Goal: Transaction & Acquisition: Purchase product/service

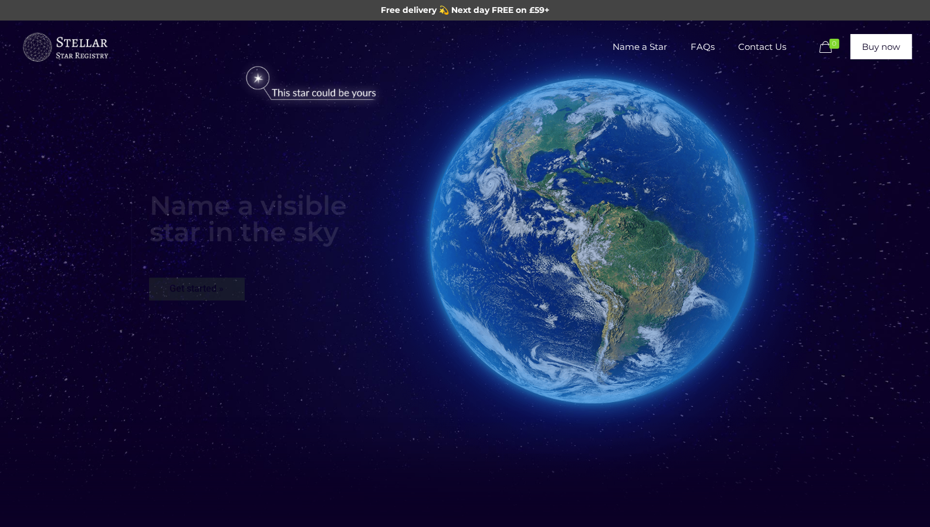
click at [254, 79] on img at bounding box center [311, 83] width 161 height 47
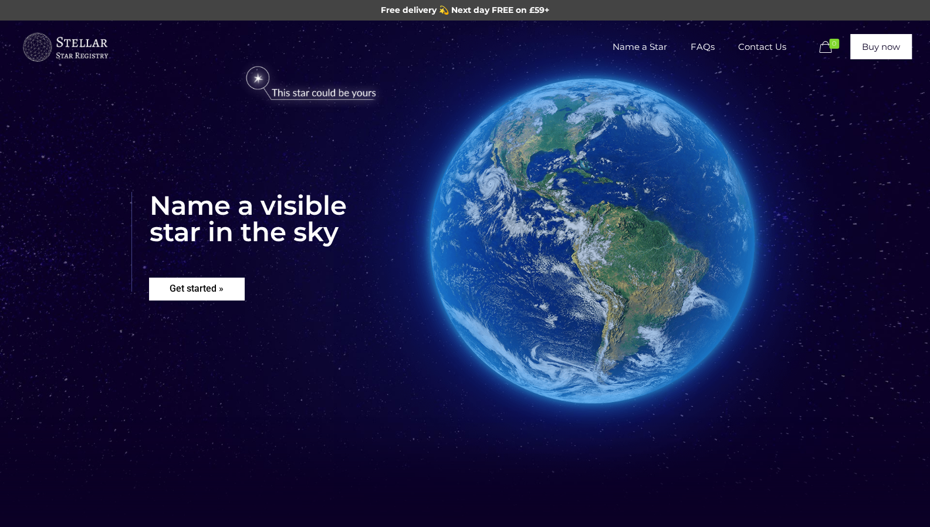
click at [217, 290] on rs-layer "Get started »" at bounding box center [196, 289] width 95 height 22
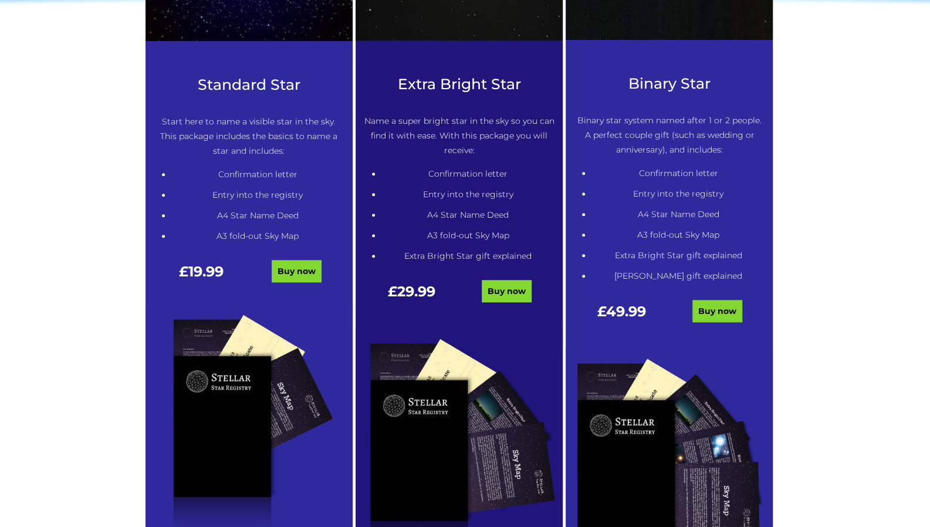
scroll to position [629, 0]
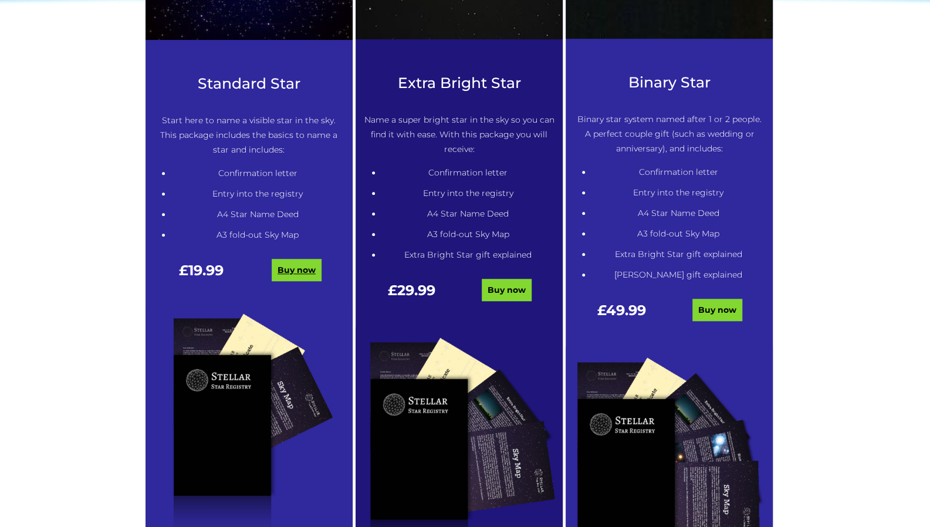
click at [292, 269] on link "Buy now" at bounding box center [297, 270] width 50 height 22
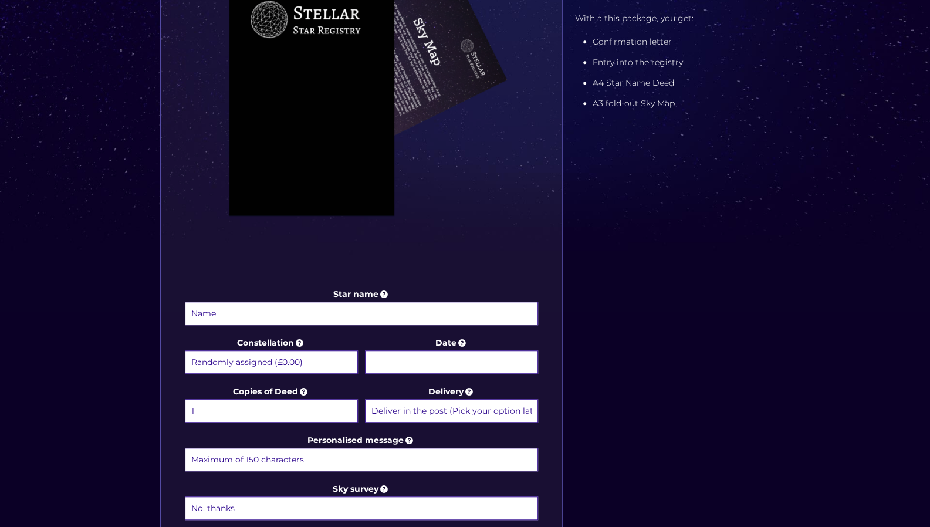
scroll to position [345, 0]
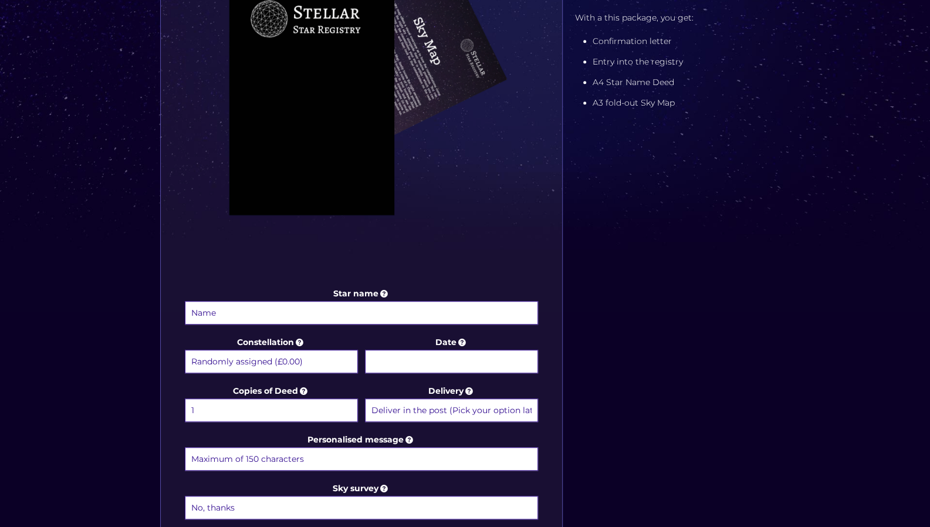
click at [385, 307] on input "Star name" at bounding box center [362, 312] width 354 height 23
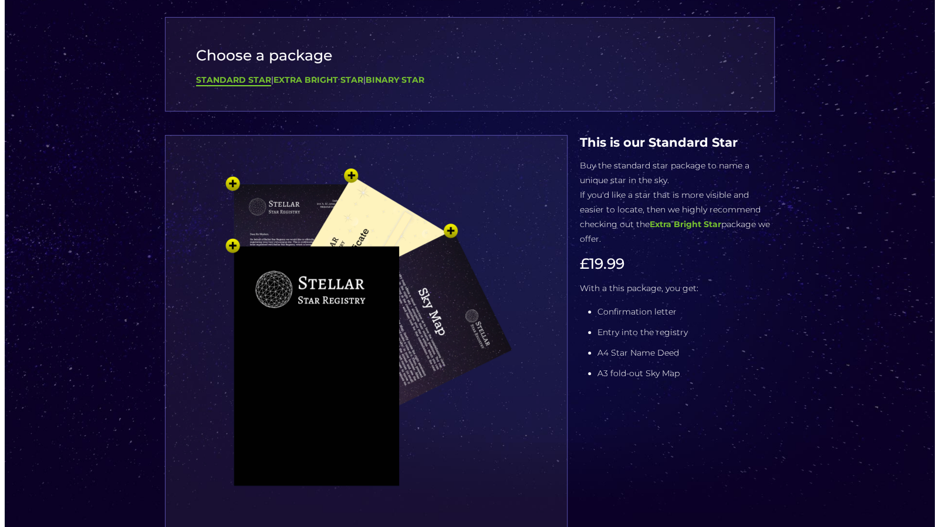
scroll to position [73, 0]
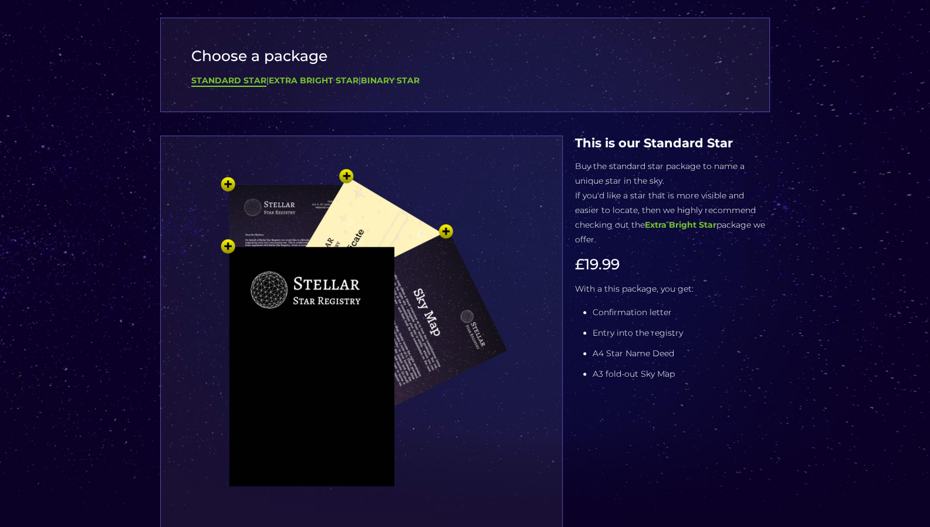
click at [316, 273] on img at bounding box center [361, 359] width 352 height 387
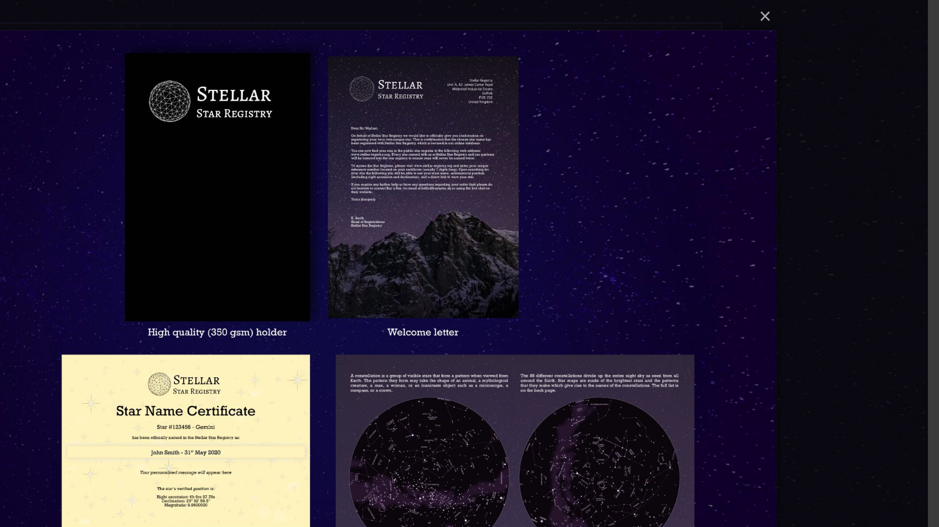
click at [813, 124] on div "× Loading..." at bounding box center [469, 263] width 939 height 527
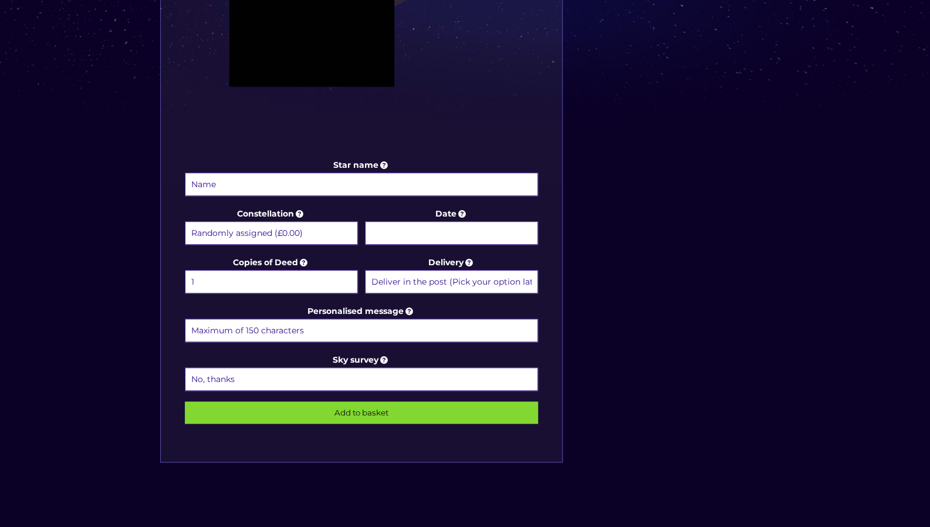
scroll to position [474, 0]
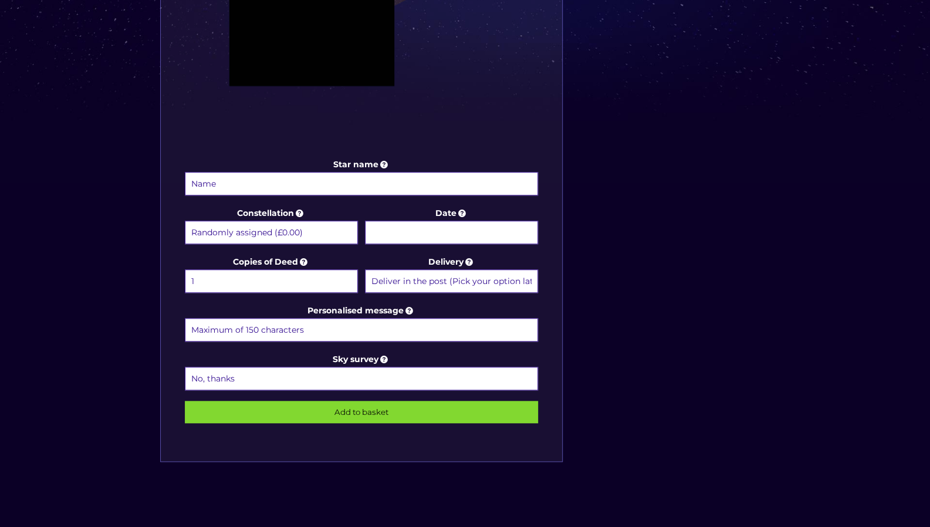
click at [365, 320] on input "Personalised message" at bounding box center [362, 329] width 354 height 23
click at [309, 360] on label "Sky survey No, thanks 1 (+£6.99) 2 (+£11.99) 3 (+£16.99) 4 (+£21.99) 5 (+£26.99…" at bounding box center [362, 372] width 354 height 40
click at [309, 367] on select "No, thanks 1 (+£6.99) 2 (+£11.99) 3 (+£16.99) 4 (+£21.99) 5 (+£26.99) 6 (+£31.9…" at bounding box center [362, 378] width 354 height 23
click at [327, 372] on select "No, thanks 1 (+£6.99) 2 (+£11.99) 3 (+£16.99) 4 (+£21.99) 5 (+£26.99) 6 (+£31.9…" at bounding box center [362, 378] width 354 height 23
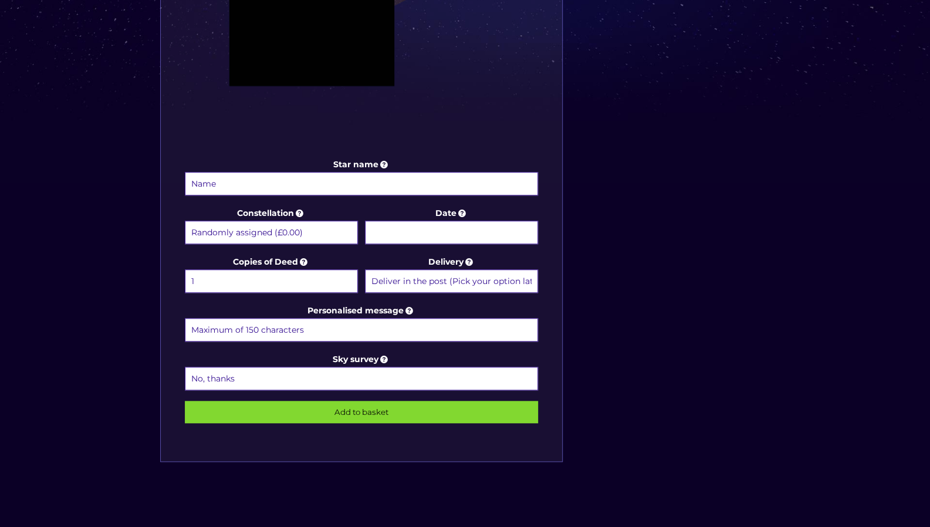
click at [417, 275] on select "Deliver in the post (Pick your option later) Deliver in the post and by Email (…" at bounding box center [451, 280] width 173 height 23
click at [419, 274] on select "Deliver in the post (Pick your option later) Deliver in the post and by Email (…" at bounding box center [451, 280] width 173 height 23
click at [400, 231] on input "Date" at bounding box center [451, 232] width 173 height 23
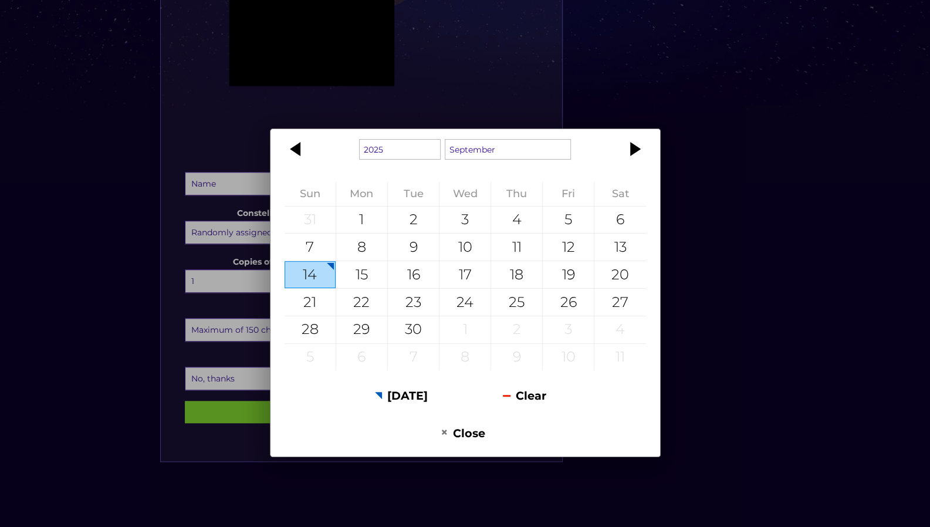
click at [687, 145] on div "1925 1926 1927 1928 1929 1930 1931 1932 1933 1934 1935 1936 1937 1938 1939 1940…" at bounding box center [465, 263] width 930 height 527
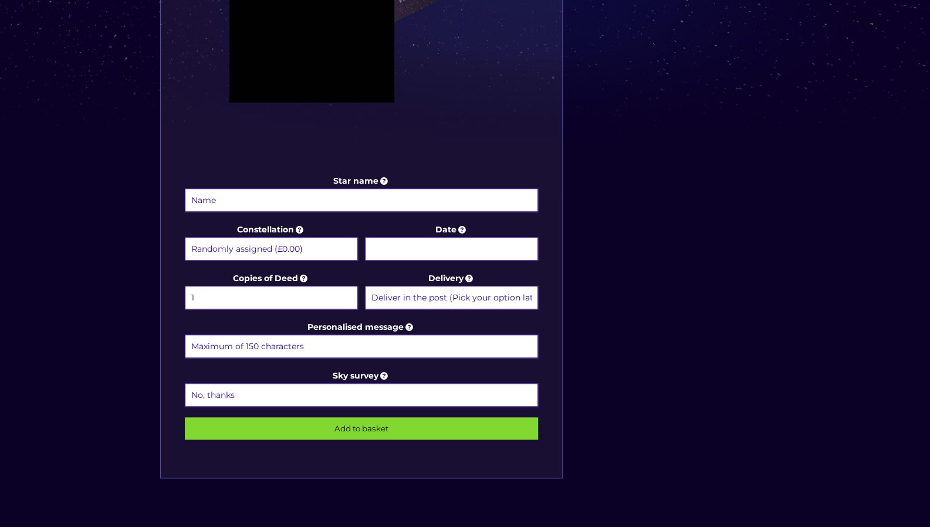
scroll to position [456, 0]
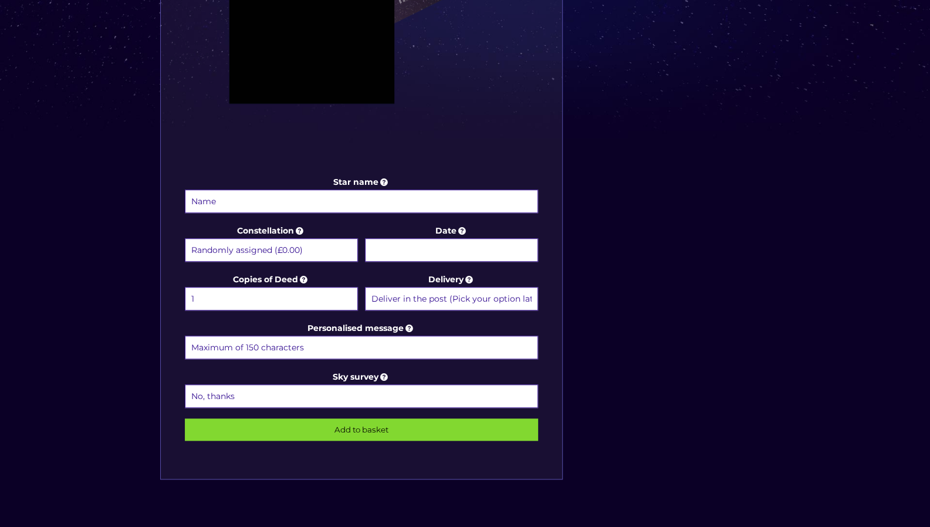
click at [463, 225] on icon at bounding box center [463, 230] width 12 height 11
click at [463, 238] on input "Date" at bounding box center [451, 249] width 173 height 23
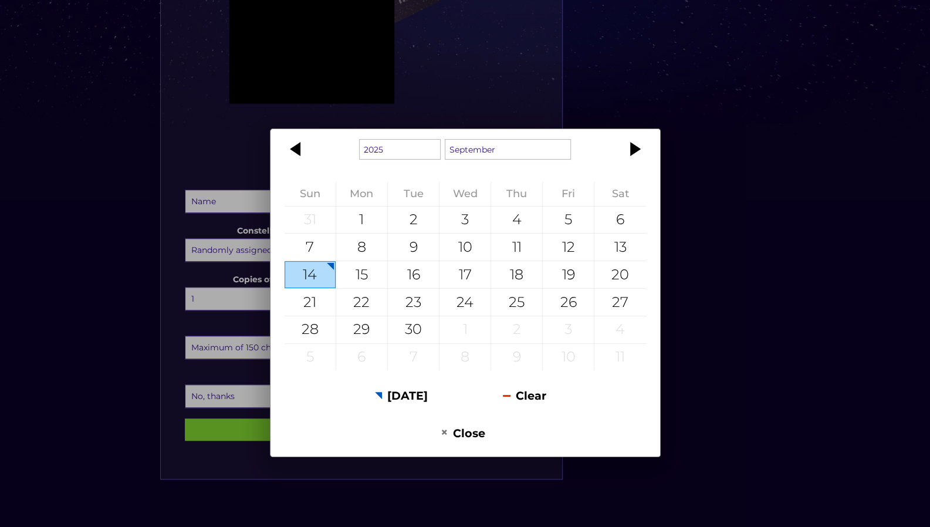
click at [701, 168] on div "1925 1926 1927 1928 1929 1930 1931 1932 1933 1934 1935 1936 1937 1938 1939 1940…" at bounding box center [465, 263] width 930 height 527
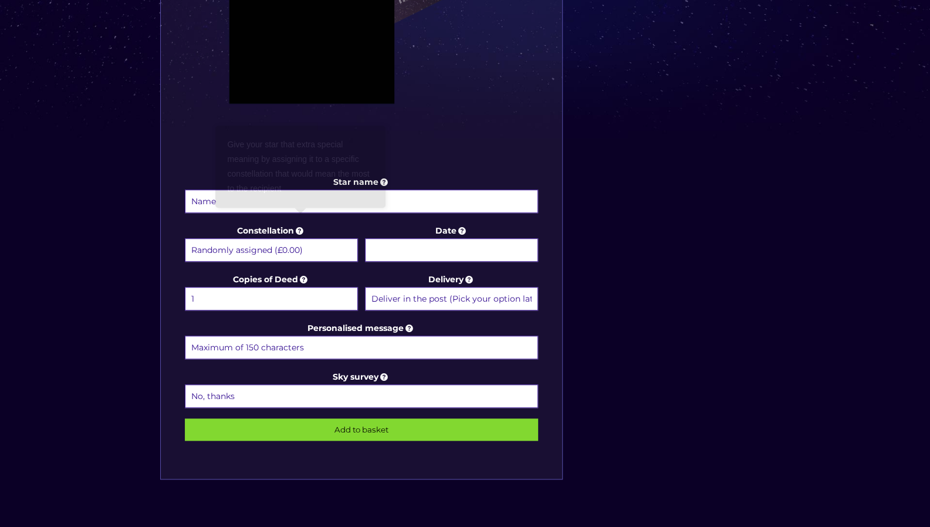
click at [302, 230] on icon at bounding box center [300, 230] width 12 height 11
click at [302, 238] on select "Randomly assigned (£0.00) Aquarius - 20 Jan - 18 Feb (+£9.99) Aries - 21 Mar - …" at bounding box center [271, 249] width 173 height 23
click at [293, 249] on select "Randomly assigned (£0.00) Aquarius - 20 Jan - 18 Feb (+£9.99) Aries - 21 Mar - …" at bounding box center [271, 249] width 173 height 23
select select "Libra - 23 Sep - 22 Oct (+£9.99)"
click at [185, 238] on select "Randomly assigned (£0.00) Aquarius - 20 Jan - 18 Feb (+£9.99) Aries - 21 Mar - …" at bounding box center [271, 249] width 173 height 23
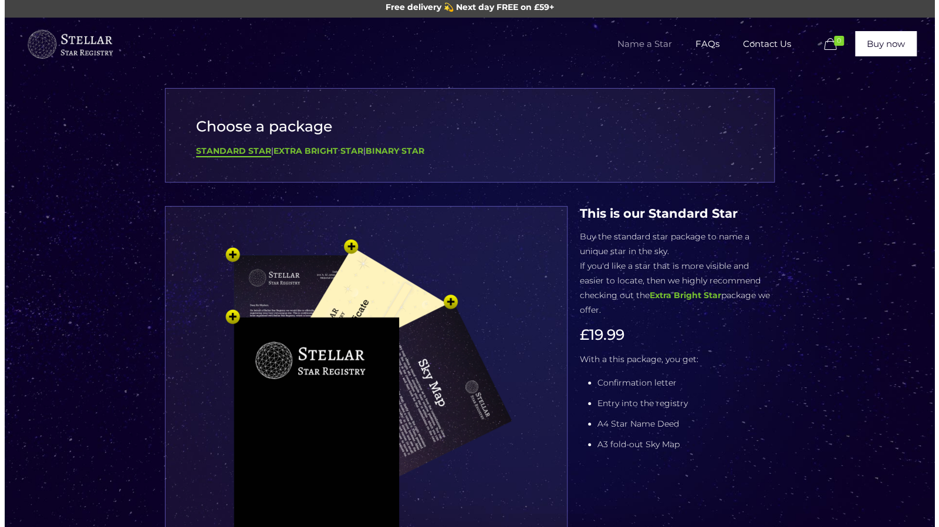
scroll to position [0, 0]
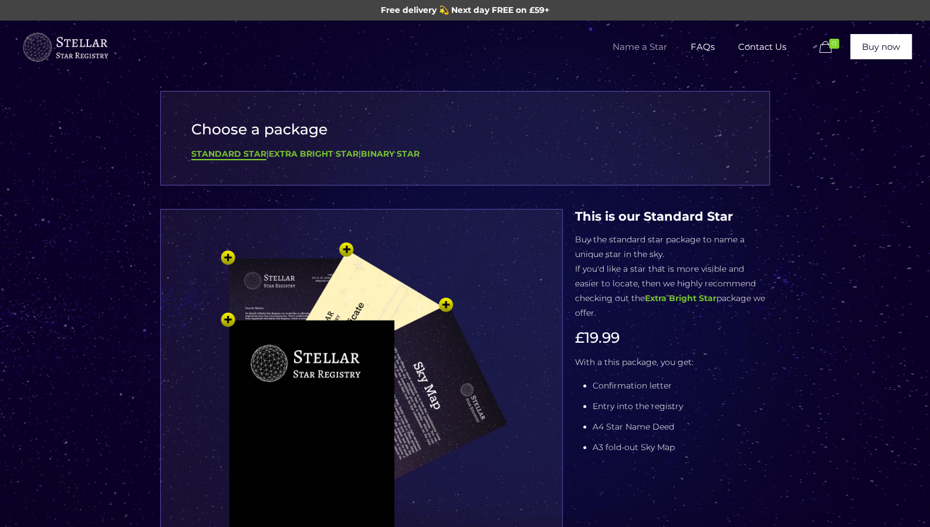
click at [333, 392] on img at bounding box center [361, 432] width 352 height 387
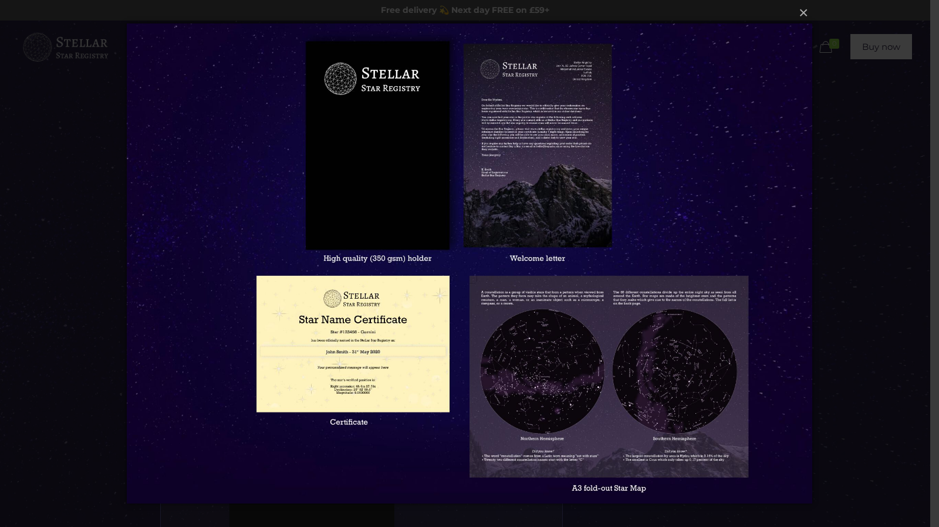
click at [540, 163] on img at bounding box center [470, 263] width 686 height 527
click at [566, 200] on img at bounding box center [470, 263] width 686 height 527
click at [554, 201] on img at bounding box center [470, 263] width 686 height 527
